Goal: Task Accomplishment & Management: Complete application form

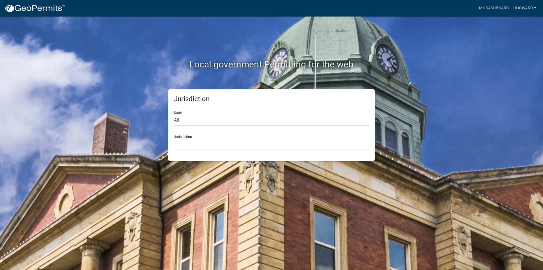
drag, startPoint x: 206, startPoint y: 118, endPoint x: 200, endPoint y: 123, distance: 7.6
click at [206, 118] on select "All [US_STATE] [US_STATE] [US_STATE] [US_STATE] [US_STATE] [US_STATE] [US_STATE…" at bounding box center [271, 120] width 195 height 12
select select "[US_STATE]"
click at [174, 114] on select "All [US_STATE] [US_STATE] [US_STATE] [US_STATE] [US_STATE] [US_STATE] [US_STATE…" at bounding box center [271, 120] width 195 height 12
click at [194, 144] on select "[GEOGRAPHIC_DATA], [US_STATE] [GEOGRAPHIC_DATA], [US_STATE] [GEOGRAPHIC_DATA], …" at bounding box center [271, 144] width 195 height 12
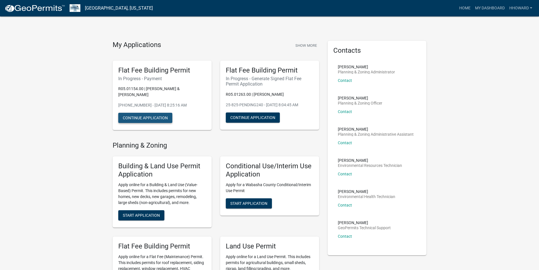
click at [136, 113] on button "Continue Application" at bounding box center [145, 118] width 54 height 10
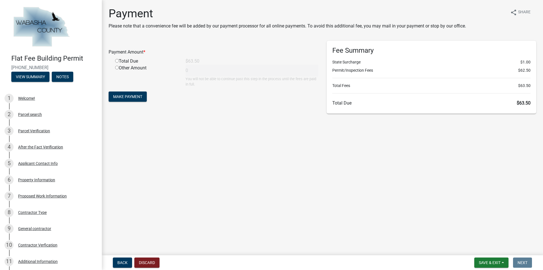
click at [177, 152] on main "Payment Please note that a convenience fee will be added by our payment process…" at bounding box center [322, 126] width 441 height 253
